Goal: Task Accomplishment & Management: Use online tool/utility

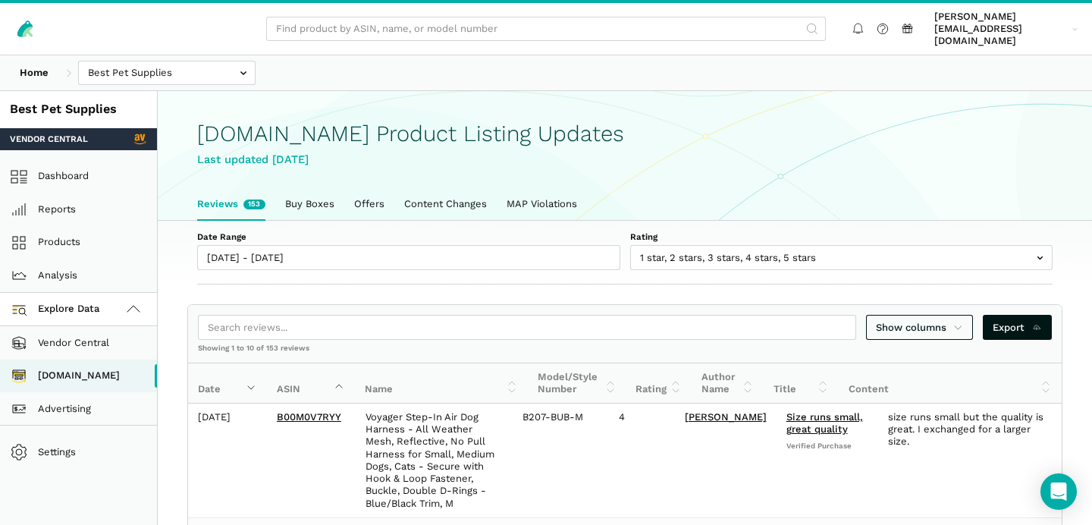
scroll to position [5, 0]
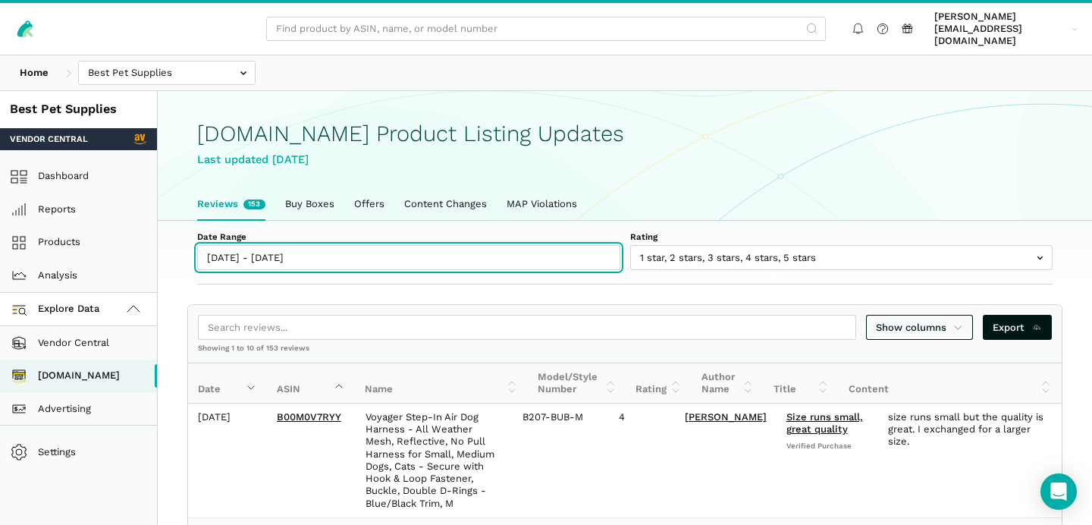
click at [258, 245] on input "[DATE] - [DATE]" at bounding box center [408, 257] width 423 height 25
type input "[DATE]"
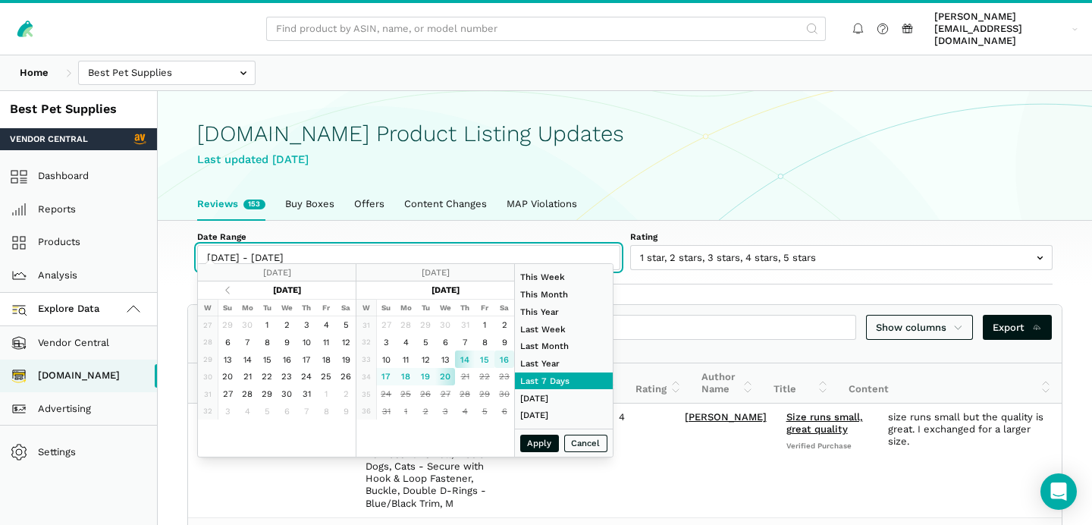
type input "[DATE]"
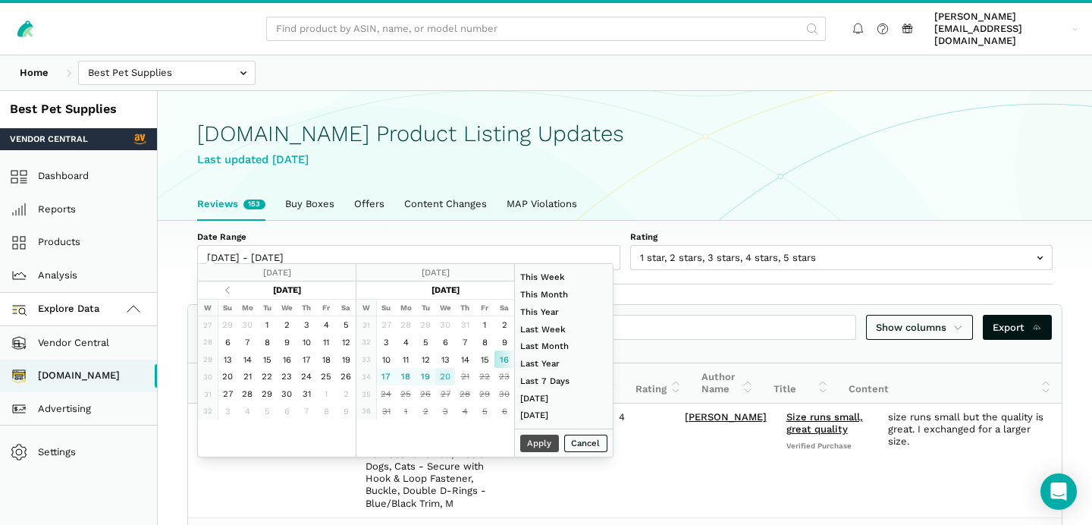
type input "[DATE]"
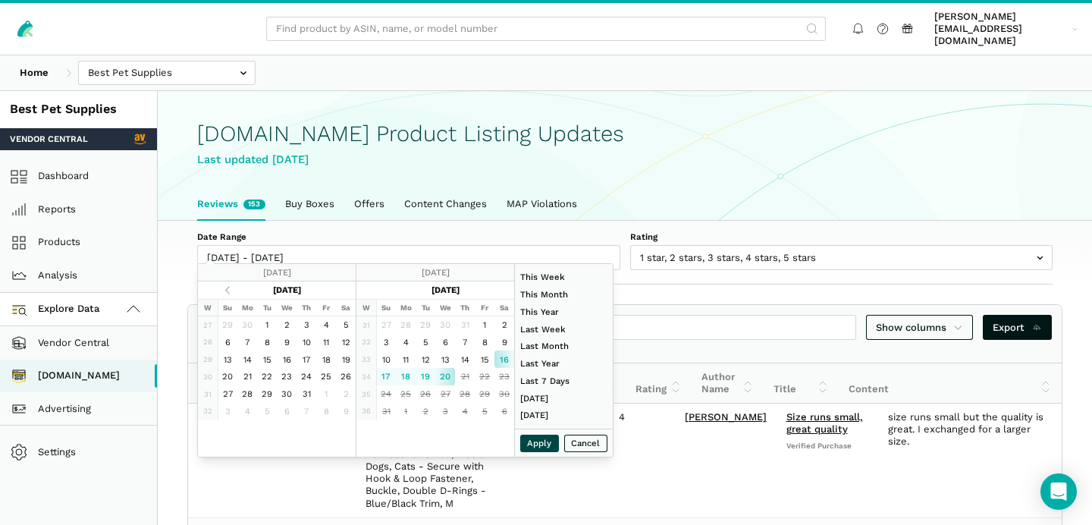
click at [542, 447] on button "Apply" at bounding box center [539, 443] width 39 height 17
type input "[DATE] - [DATE]"
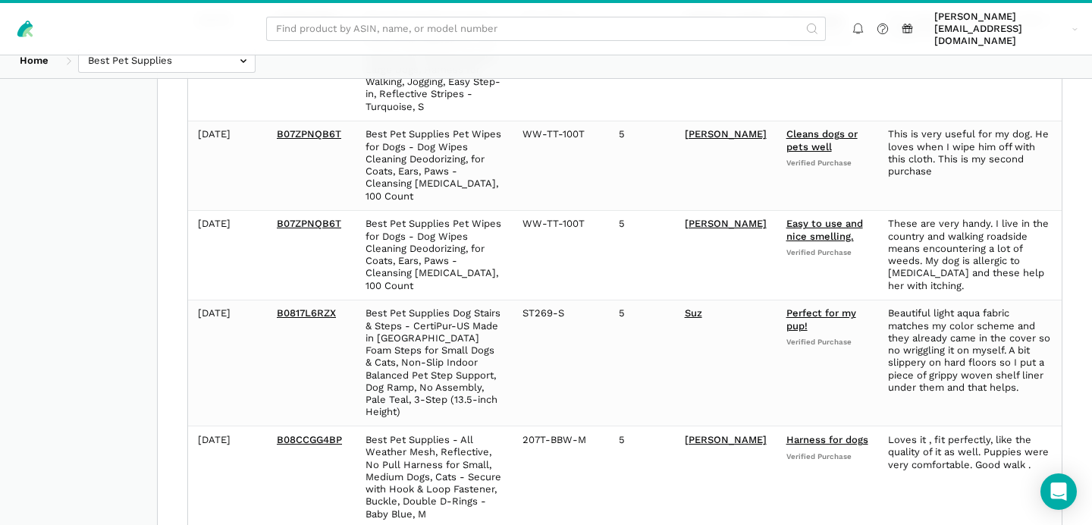
scroll to position [0, 0]
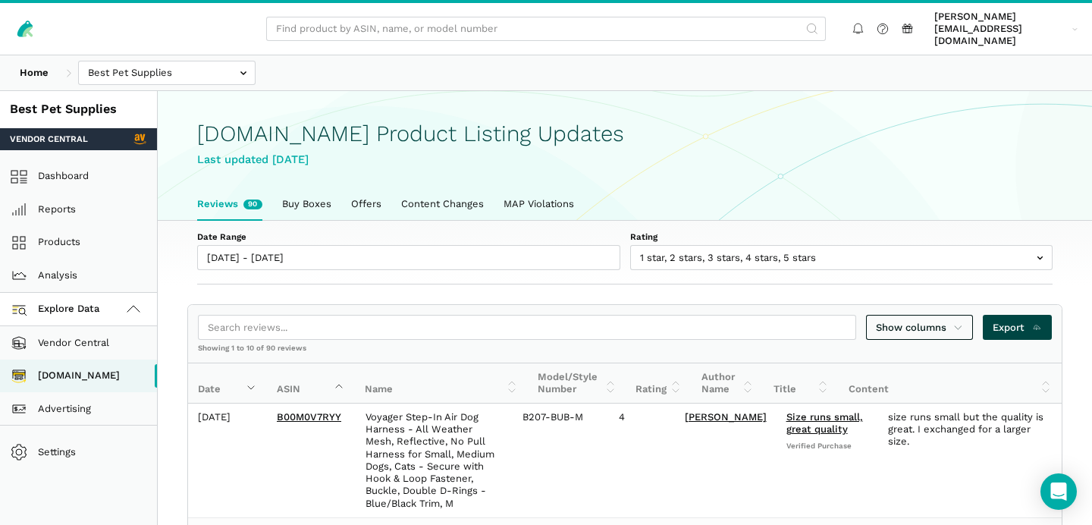
click at [1028, 320] on span "Export" at bounding box center [1017, 327] width 49 height 15
